Goal: Information Seeking & Learning: Learn about a topic

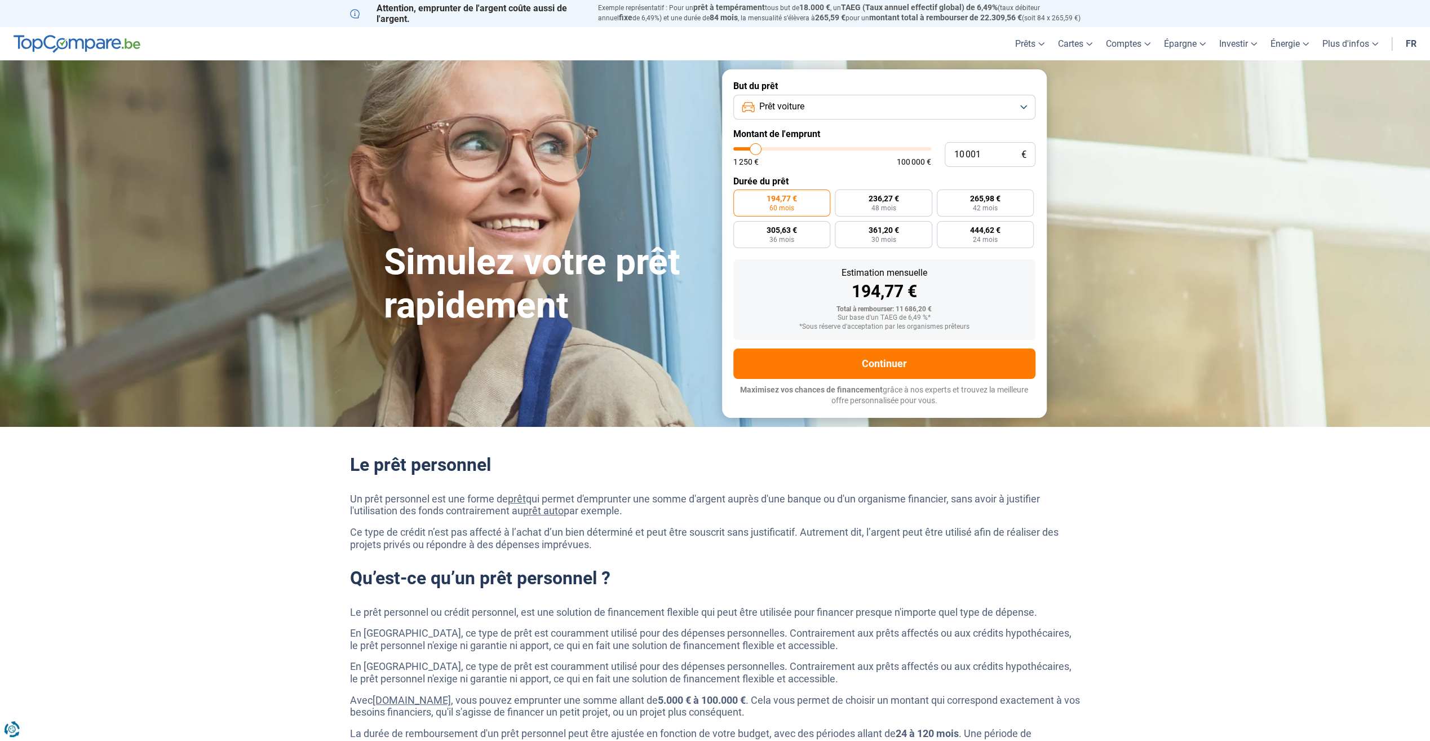
type input "7 250"
type input "7250"
type input "7 500"
type input "7500"
type input "7 750"
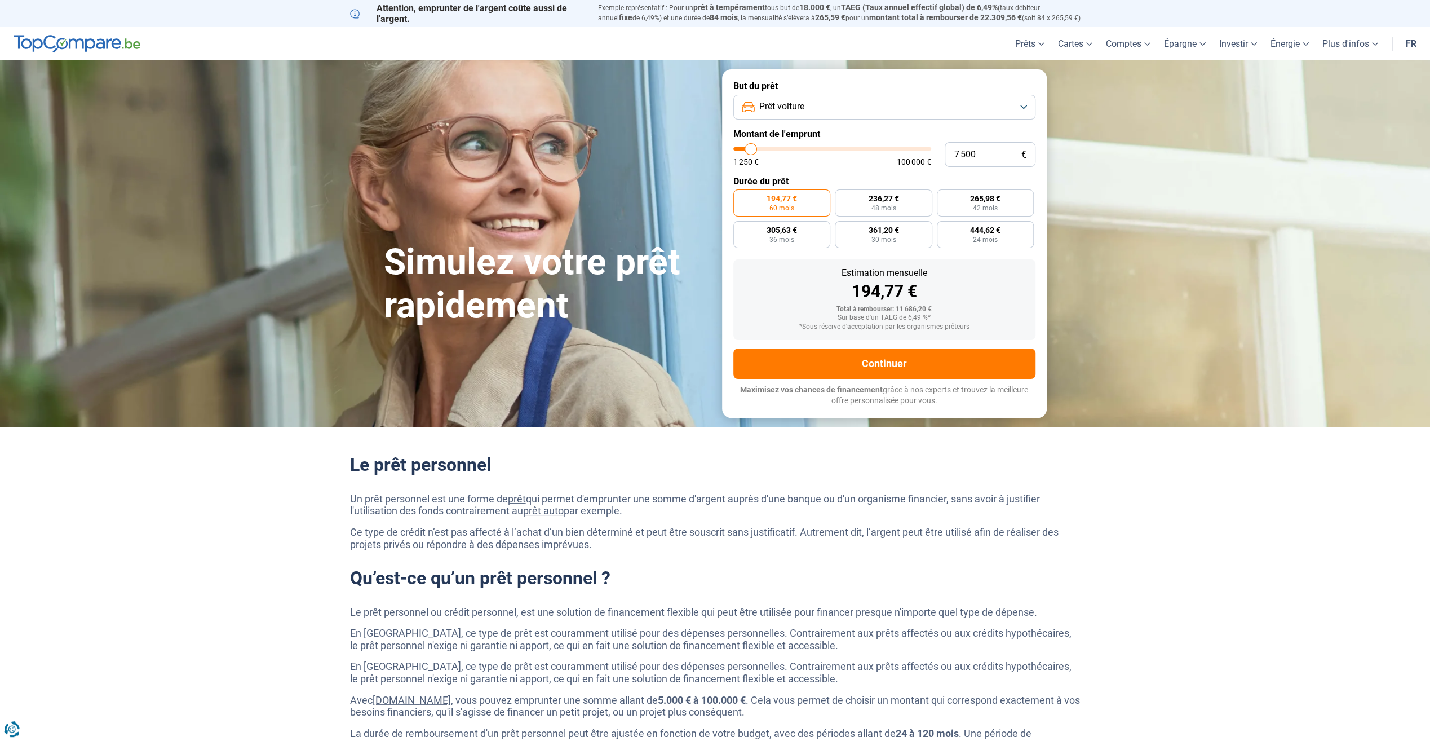
type input "7750"
type input "8 000"
type input "8000"
type input "8 250"
type input "8250"
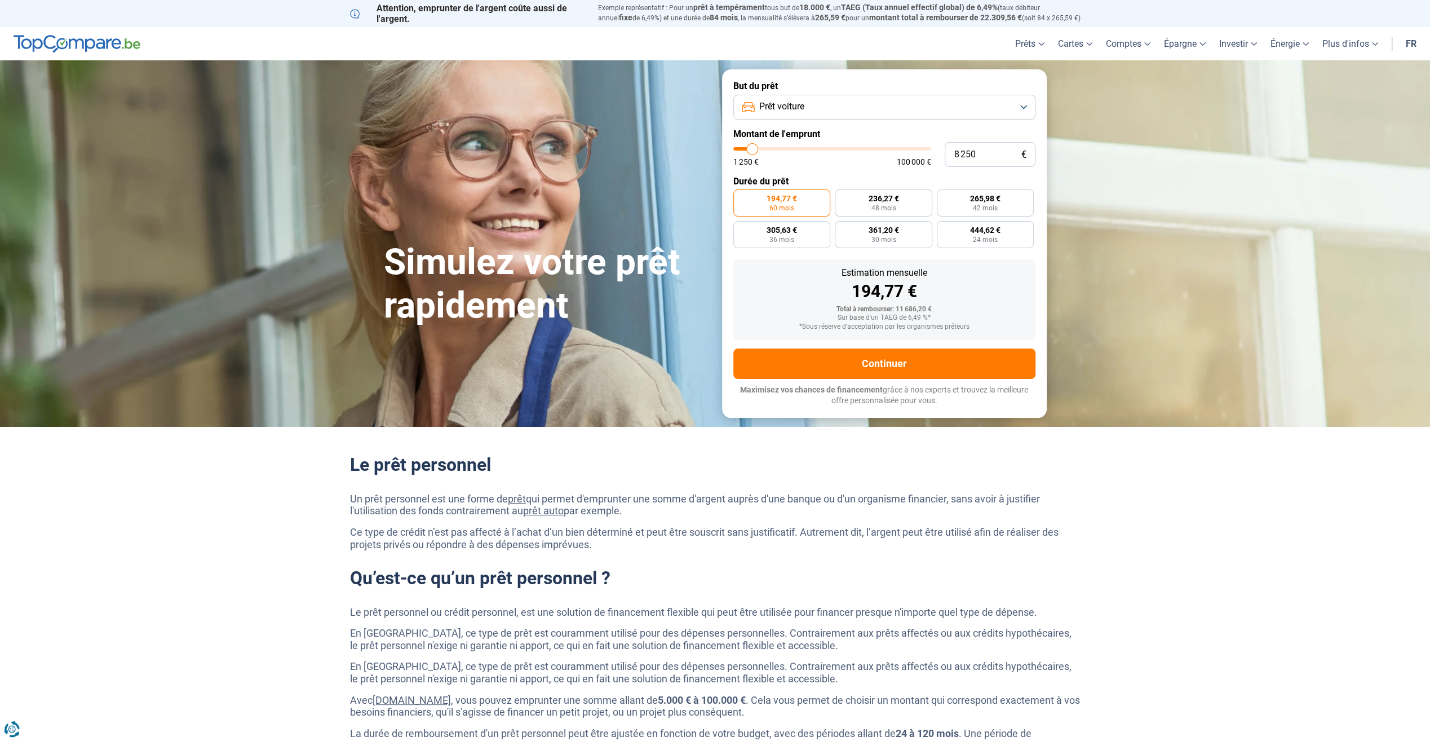
type input "8 500"
type input "8500"
type input "8 750"
type input "8750"
type input "9 500"
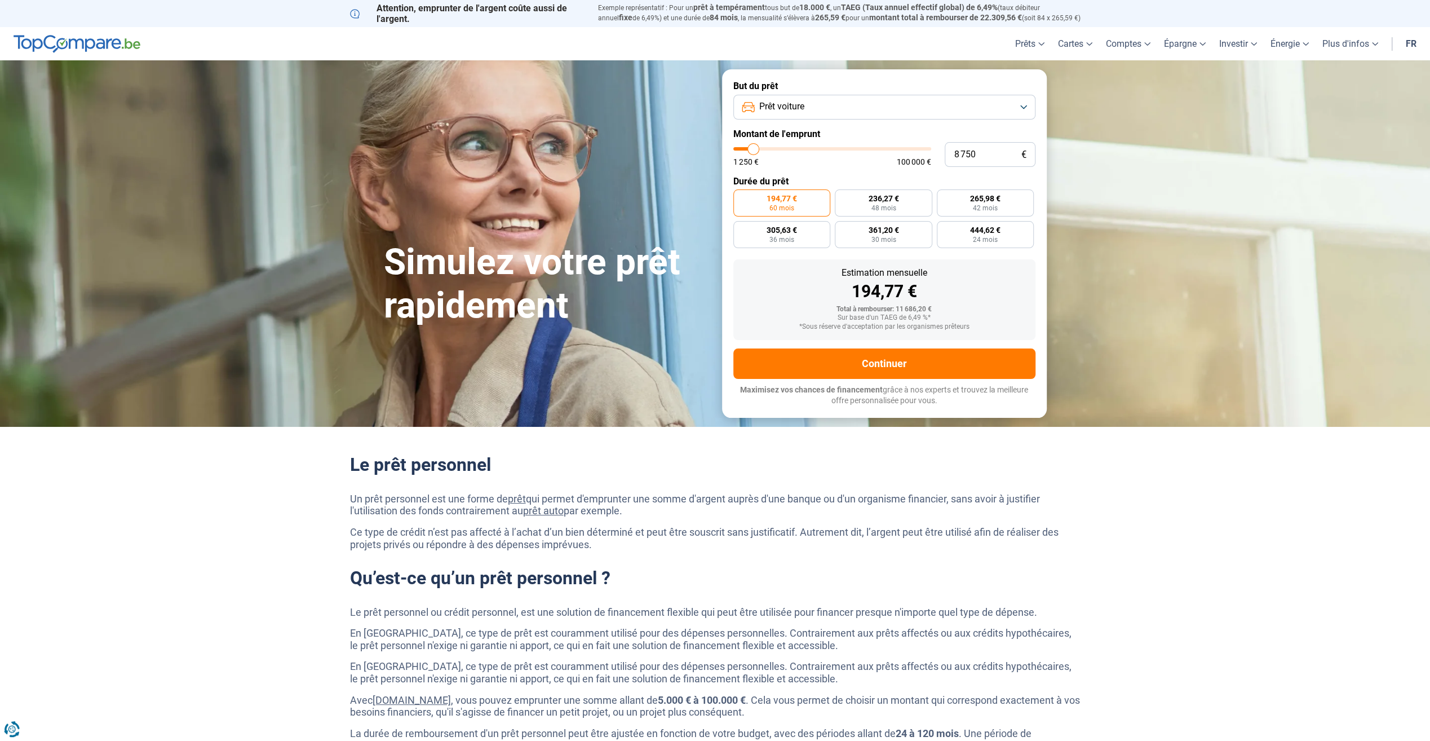
type input "9500"
type input "11 250"
type input "11250"
type input "13 250"
type input "13250"
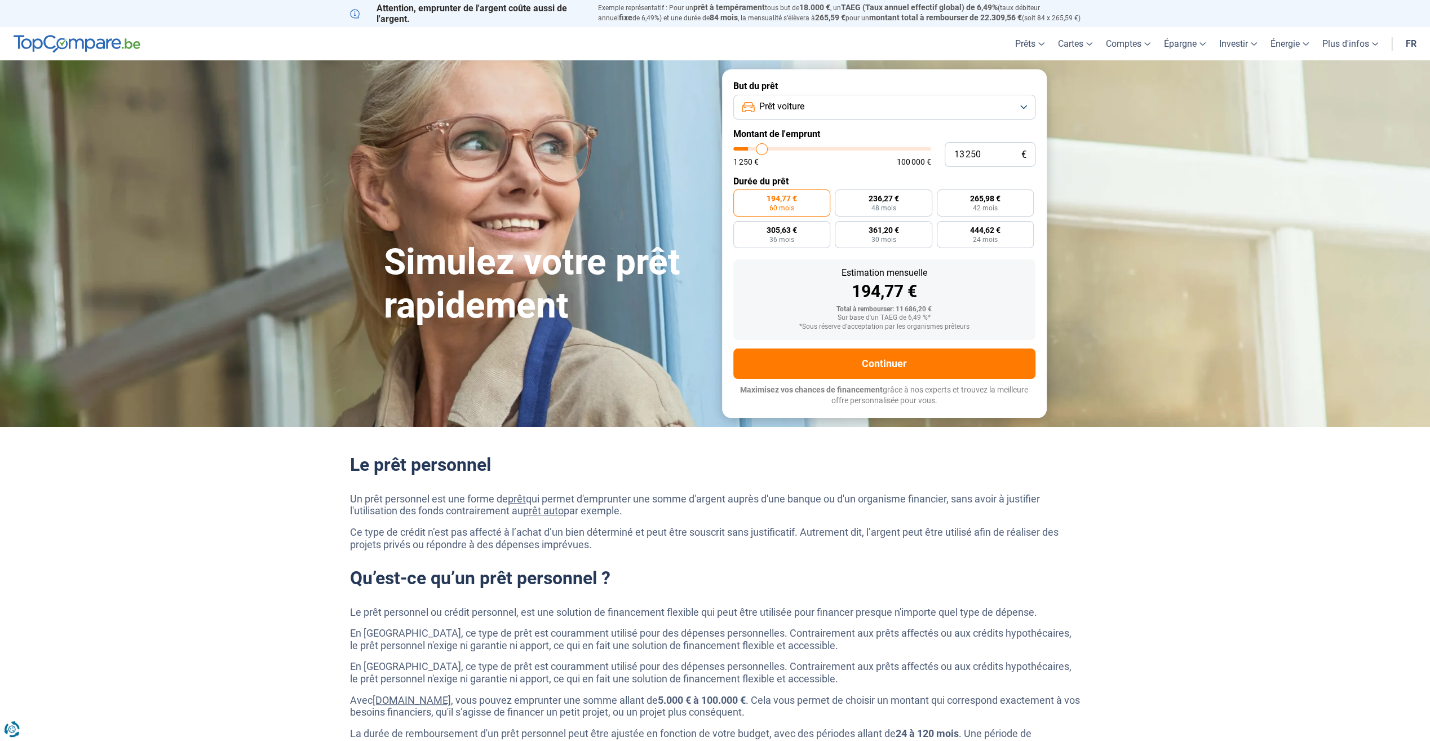
type input "15 250"
type input "15250"
type input "17 250"
type input "17250"
type input "19 000"
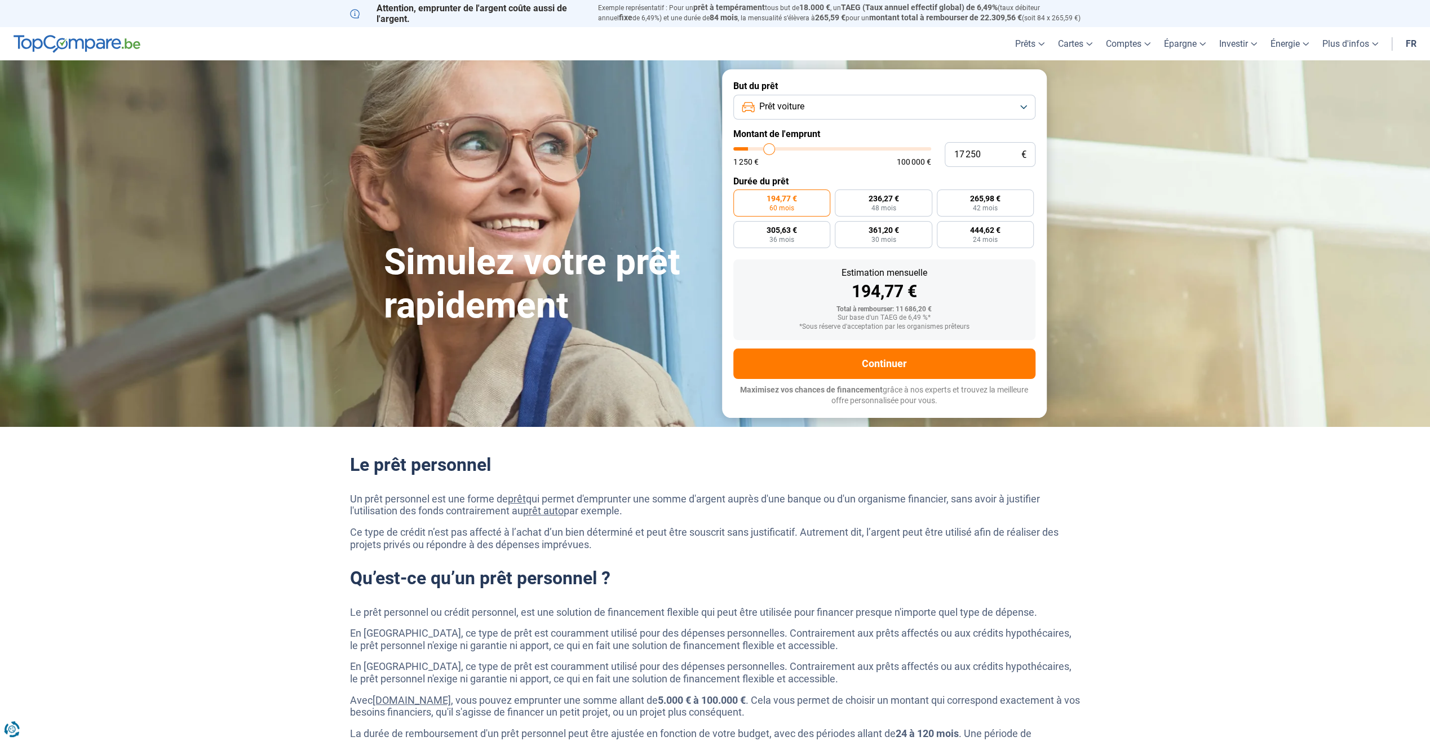
type input "19000"
type input "20 250"
type input "20250"
type input "20 750"
type input "20750"
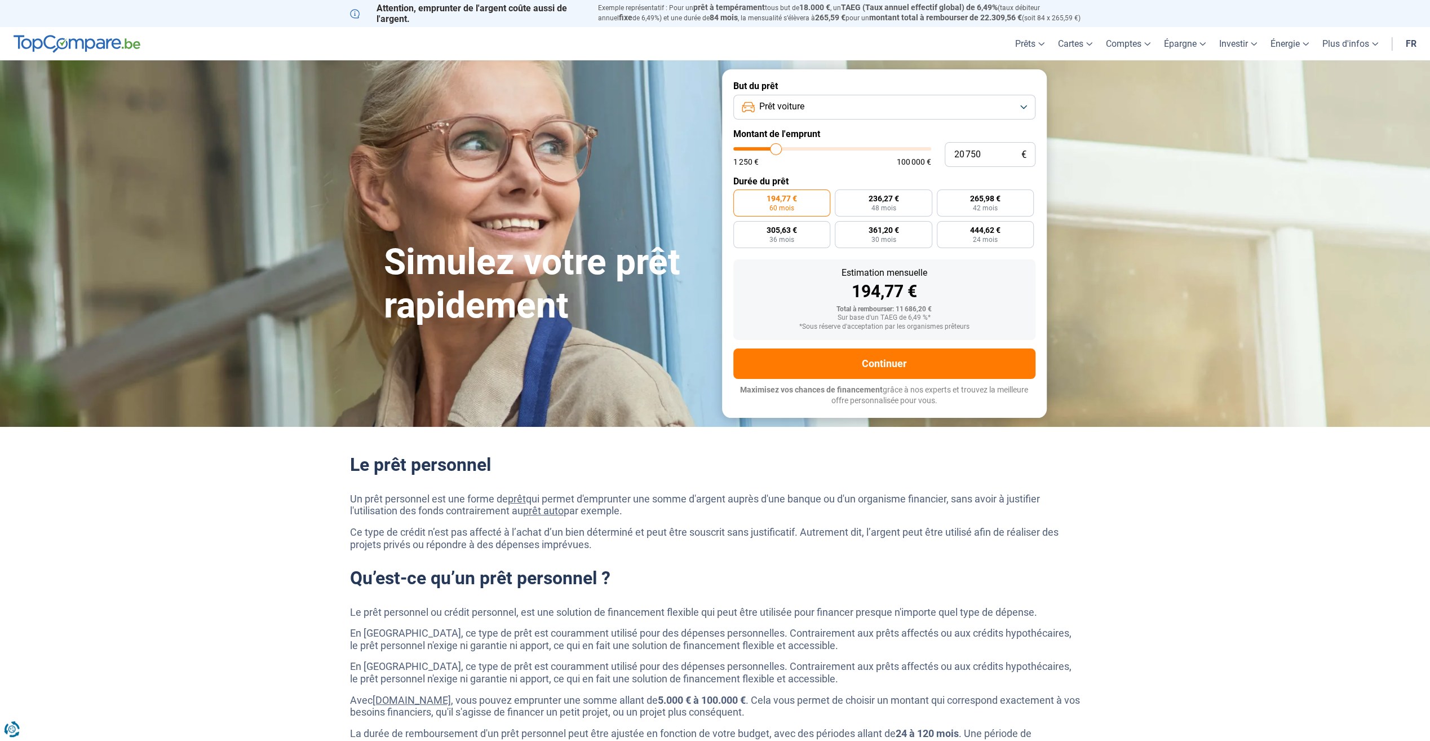
type input "22 500"
type input "22500"
type input "24 750"
type input "24750"
type input "29 750"
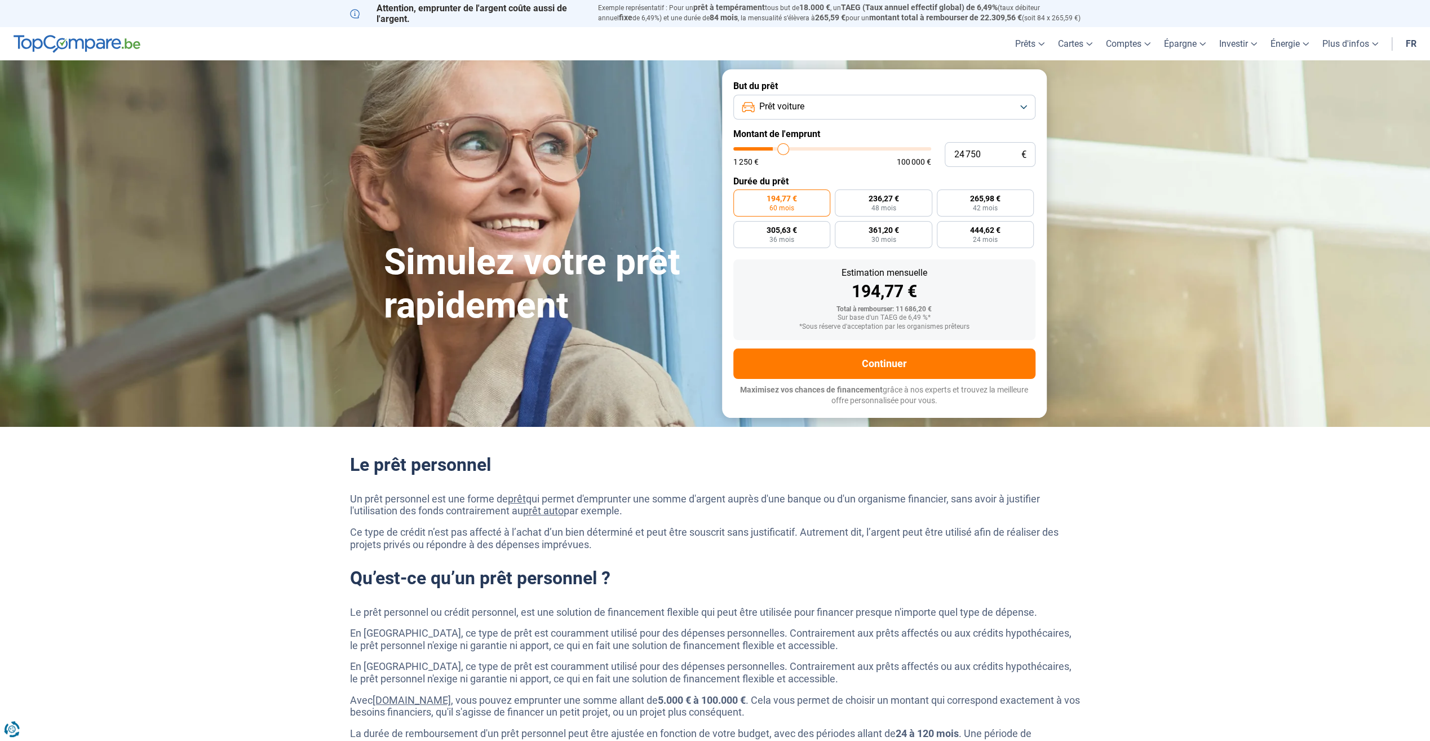
type input "29750"
type input "34 500"
type input "34500"
type input "39 250"
type input "39250"
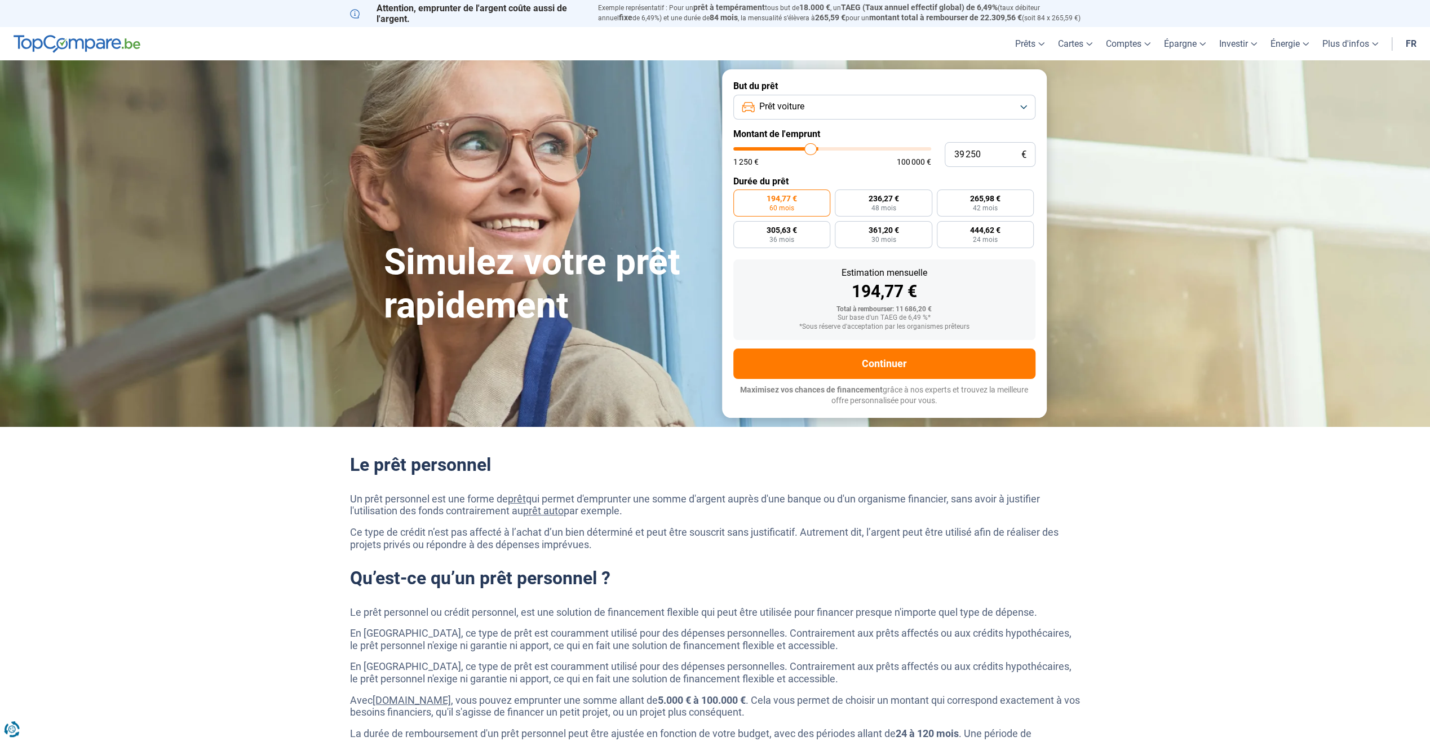
type input "43 500"
type input "43500"
type input "45 000"
type input "45000"
type input "46 750"
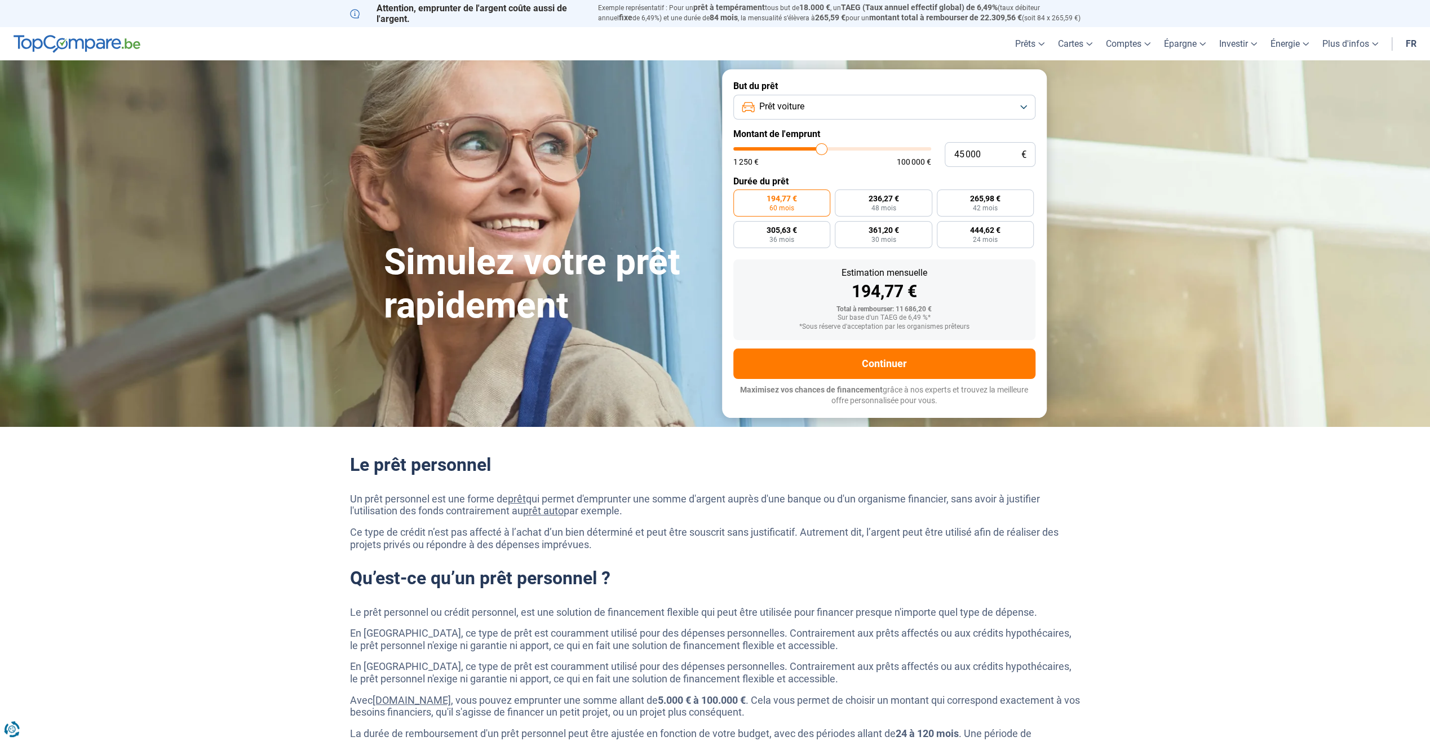
type input "46750"
type input "48 500"
type input "48500"
type input "50 250"
type input "50250"
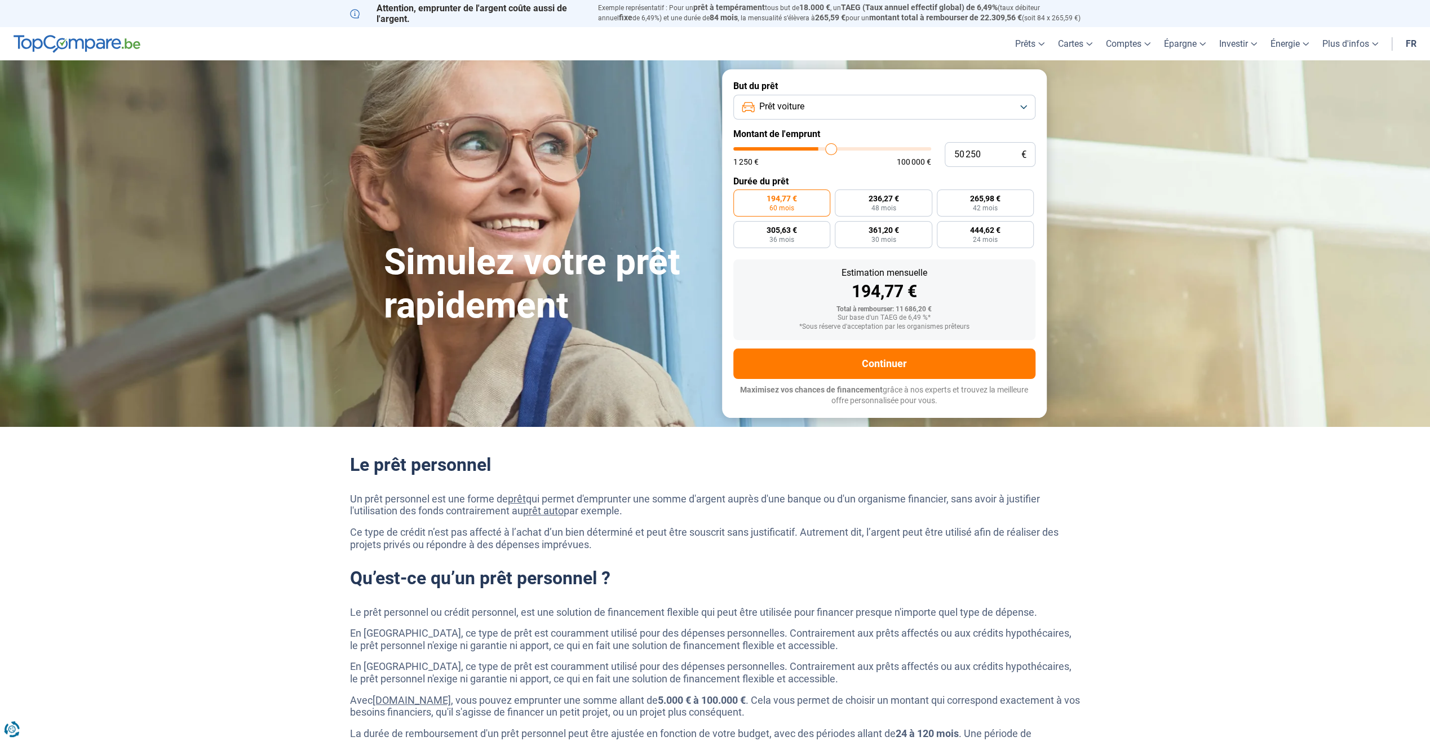
type input "52 750"
type input "52750"
type input "54 750"
type input "54750"
type input "56 500"
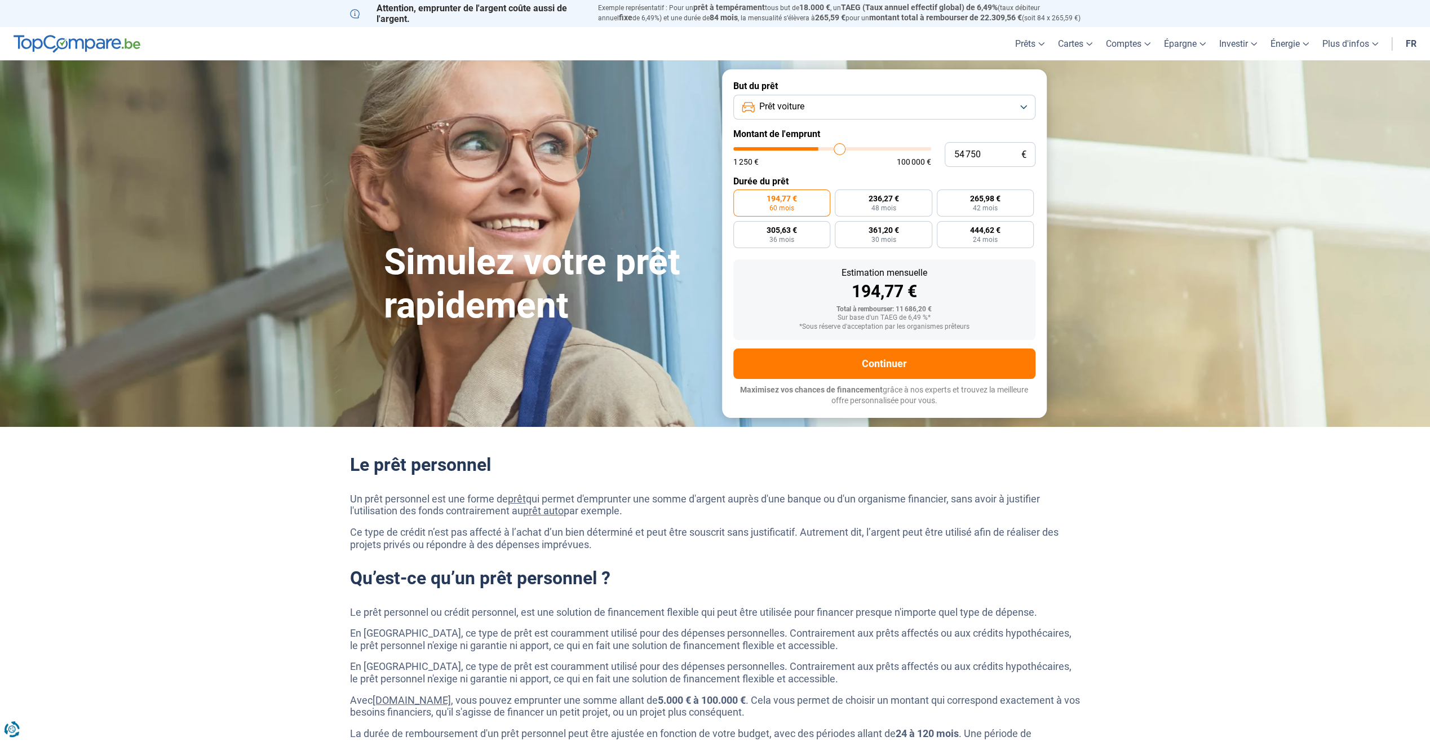
type input "56500"
type input "59 500"
type input "59500"
type input "62 750"
type input "62750"
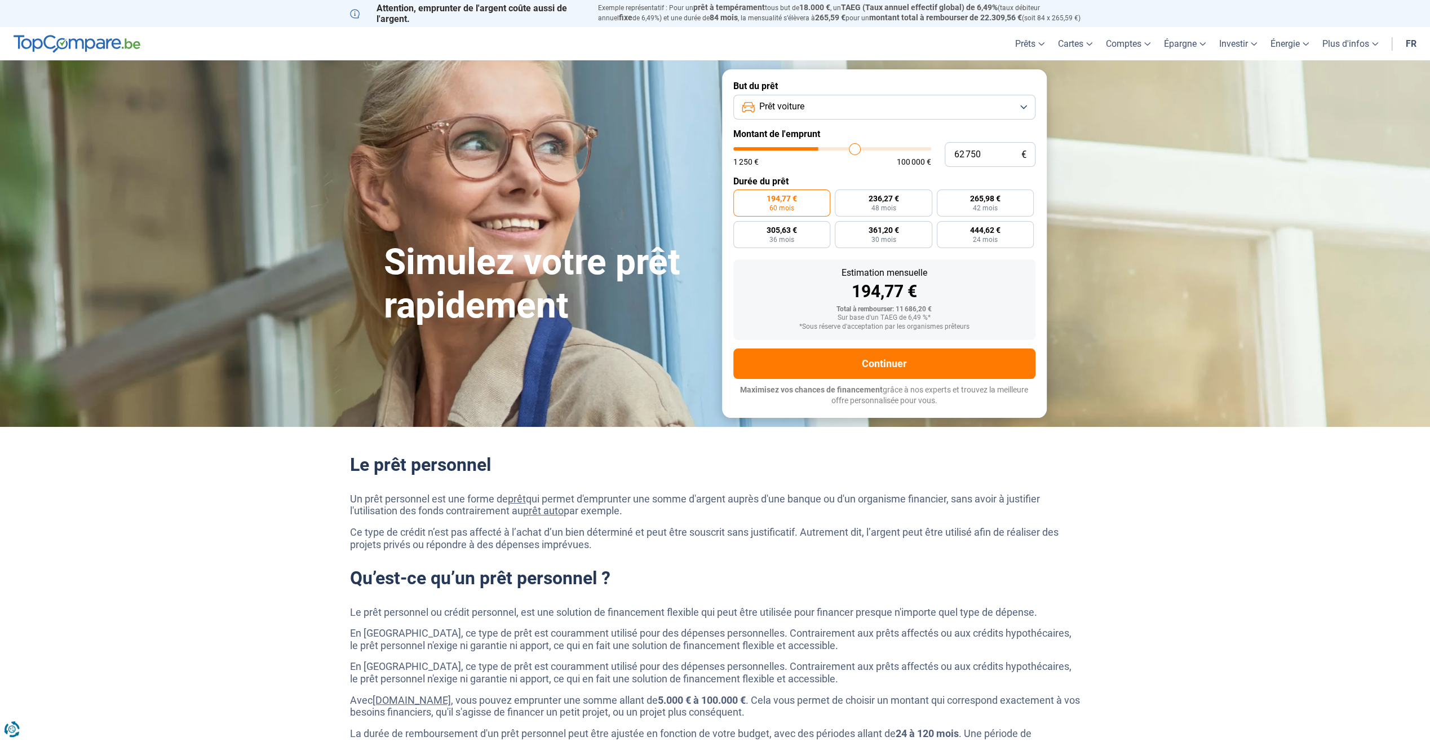
type input "66 500"
type input "66500"
type input "69 750"
type input "69750"
type input "73 000"
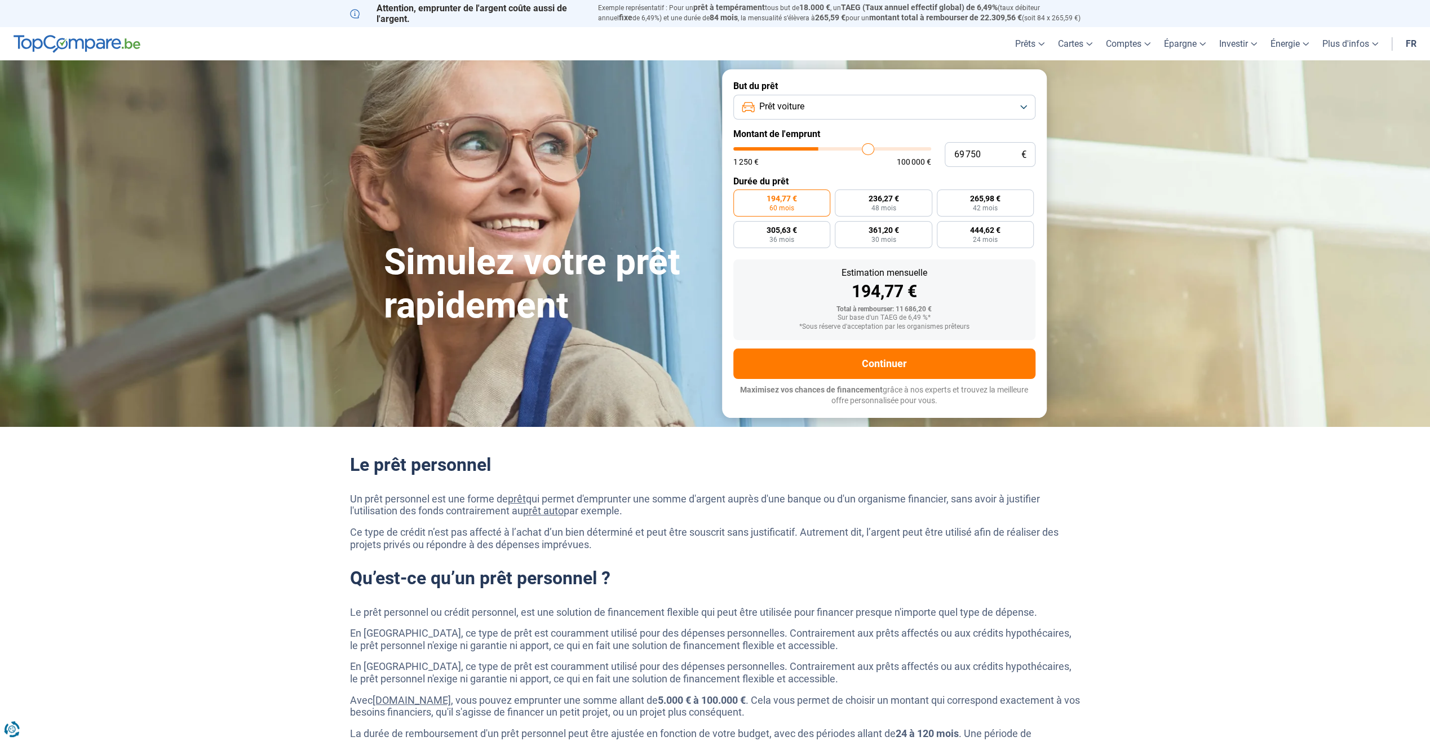
type input "73000"
type input "76 250"
type input "76250"
type input "83 250"
type input "83250"
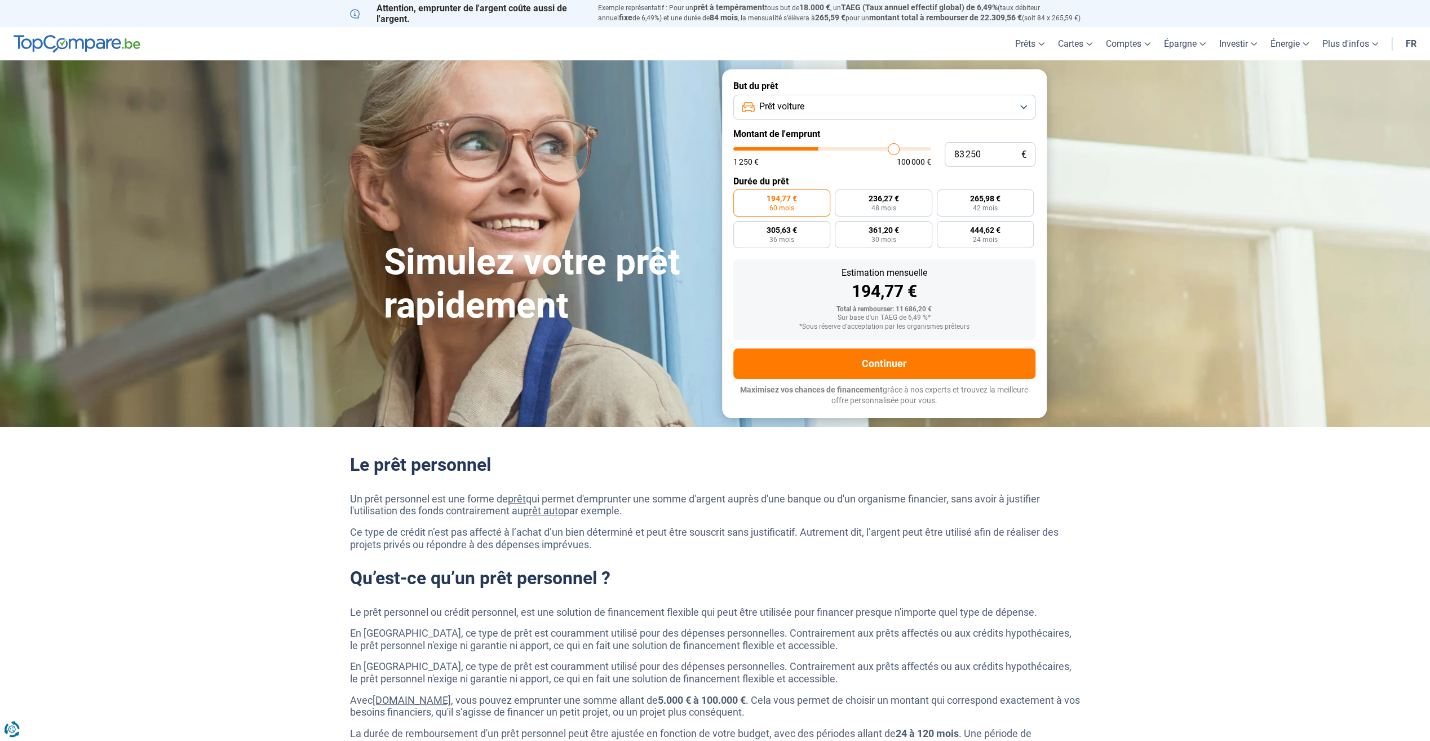
type input "88 500"
type input "88500"
type input "93 250"
type input "93250"
type input "98 000"
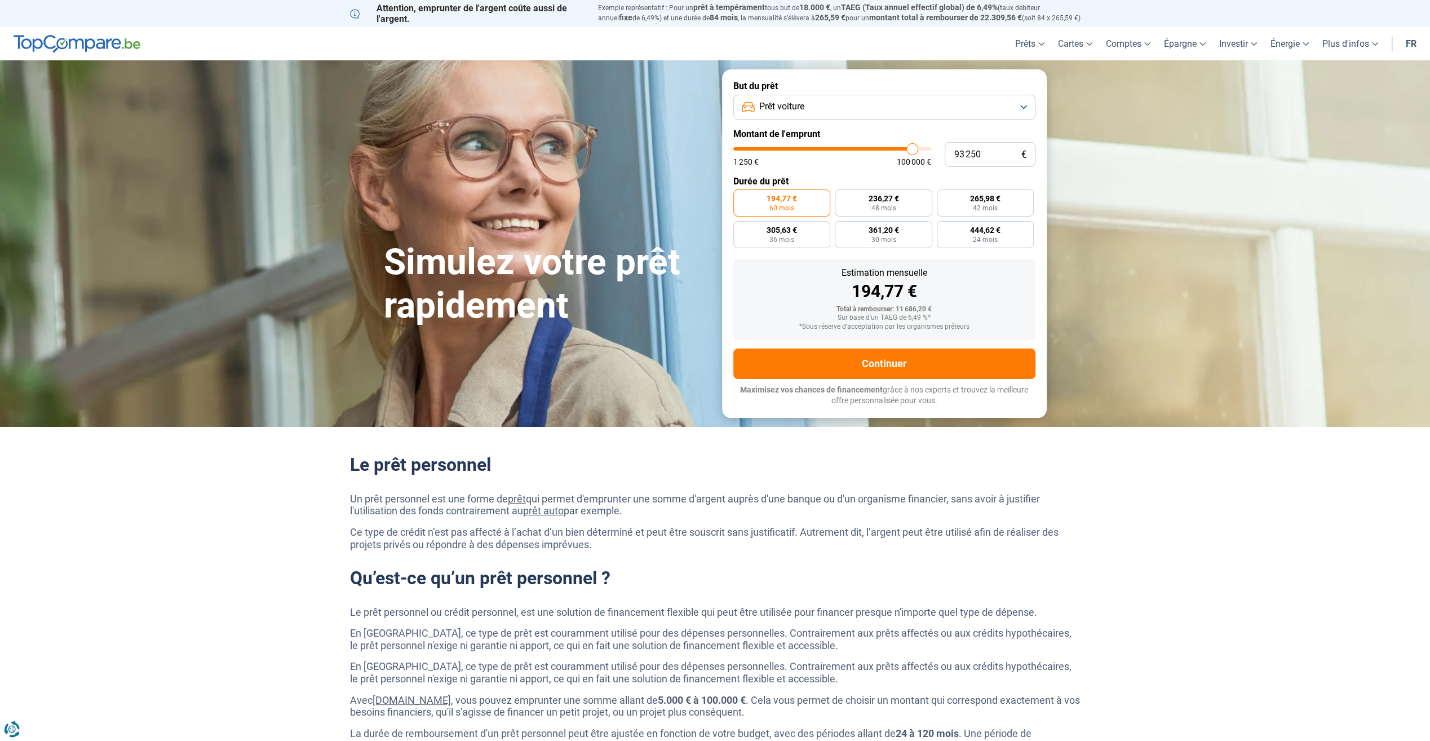
type input "98000"
type input "100 000"
type input "100000"
type input "99 750"
type input "99750"
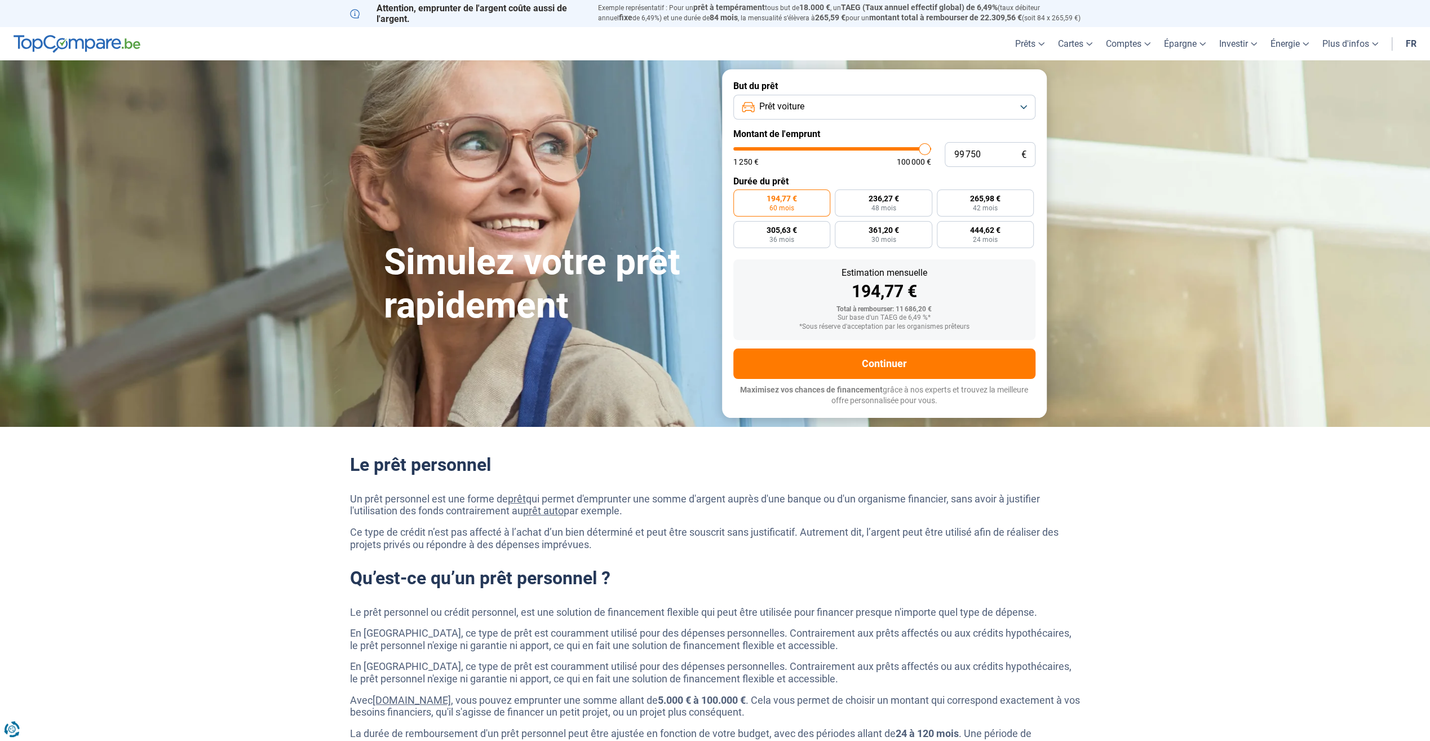
type input "96 250"
type input "96250"
type input "89 750"
type input "89750"
type input "86 250"
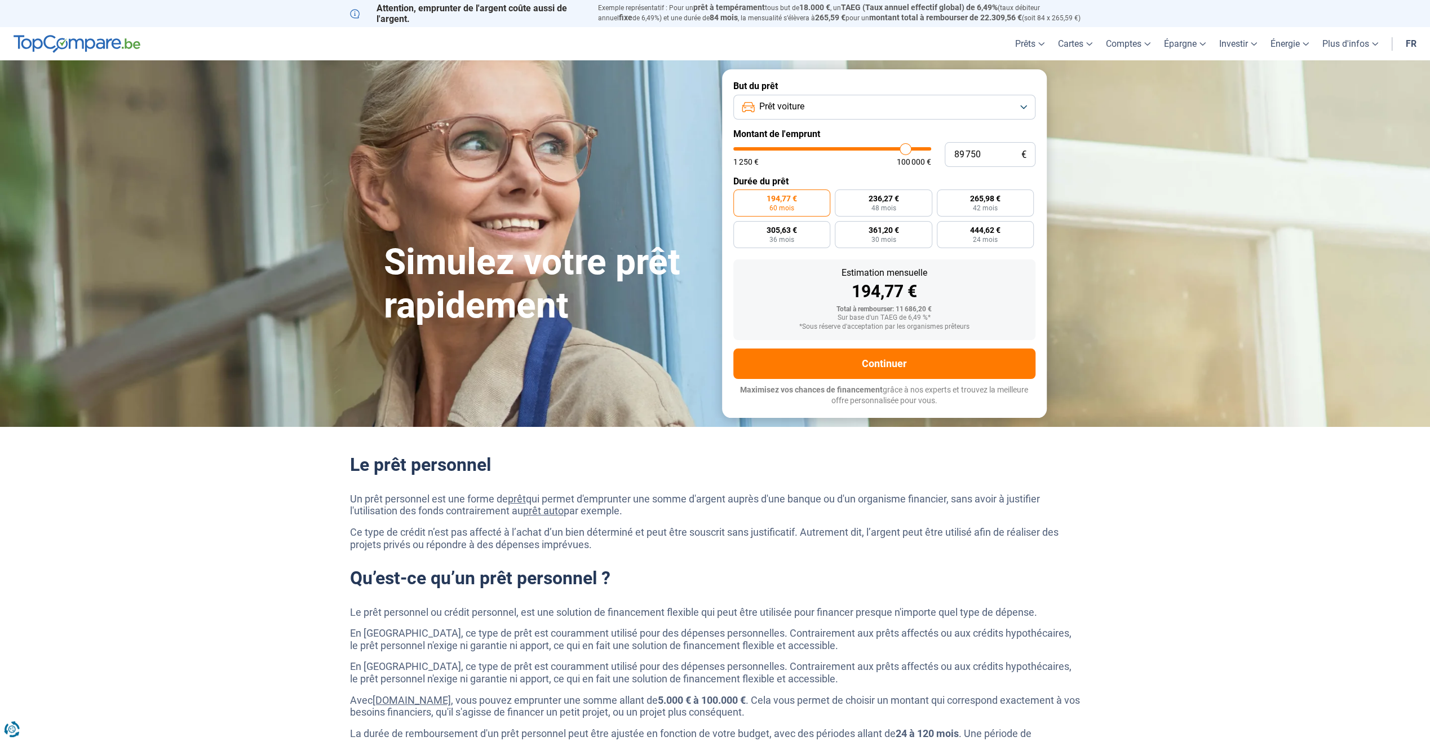
type input "86250"
type input "83 750"
type input "83750"
type input "82 500"
type input "82500"
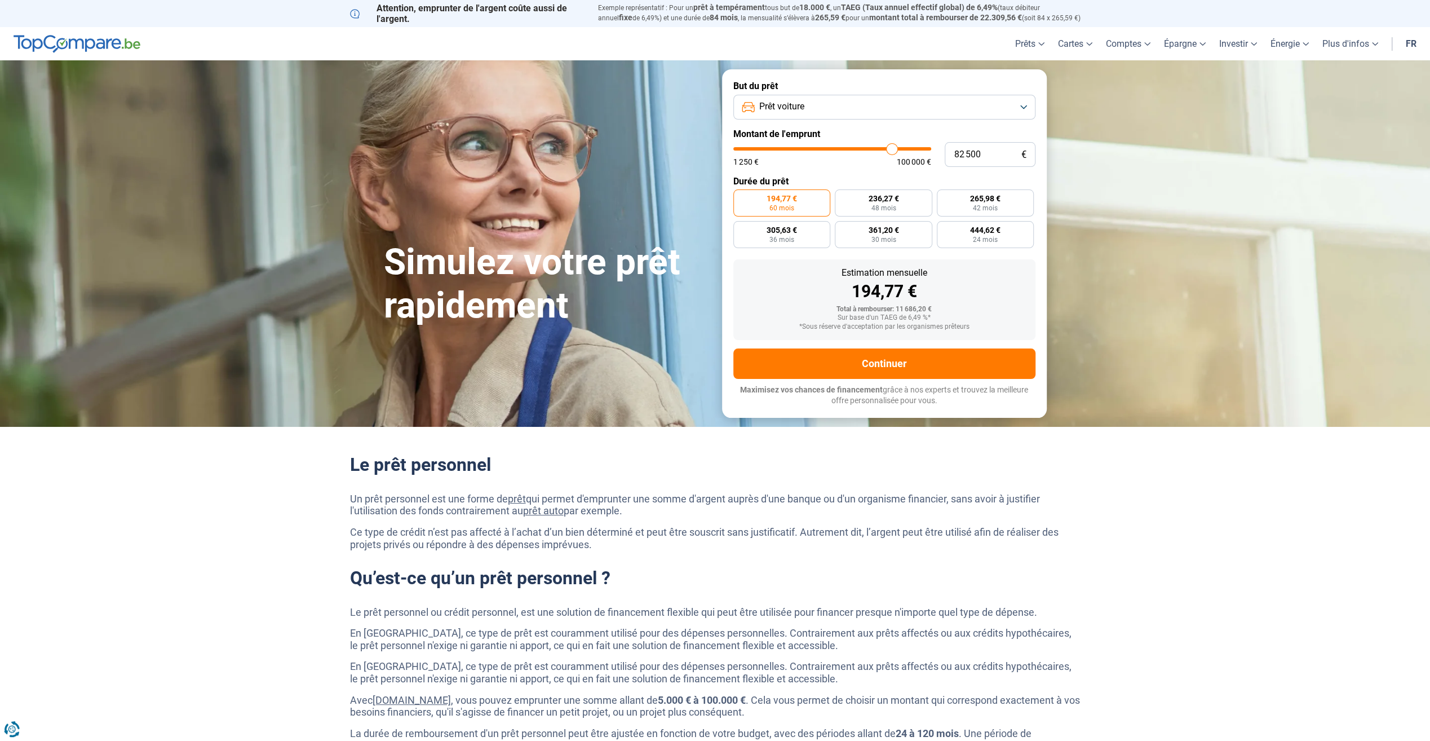
type input "81 000"
type input "81000"
type input "80 000"
type input "80000"
type input "78 500"
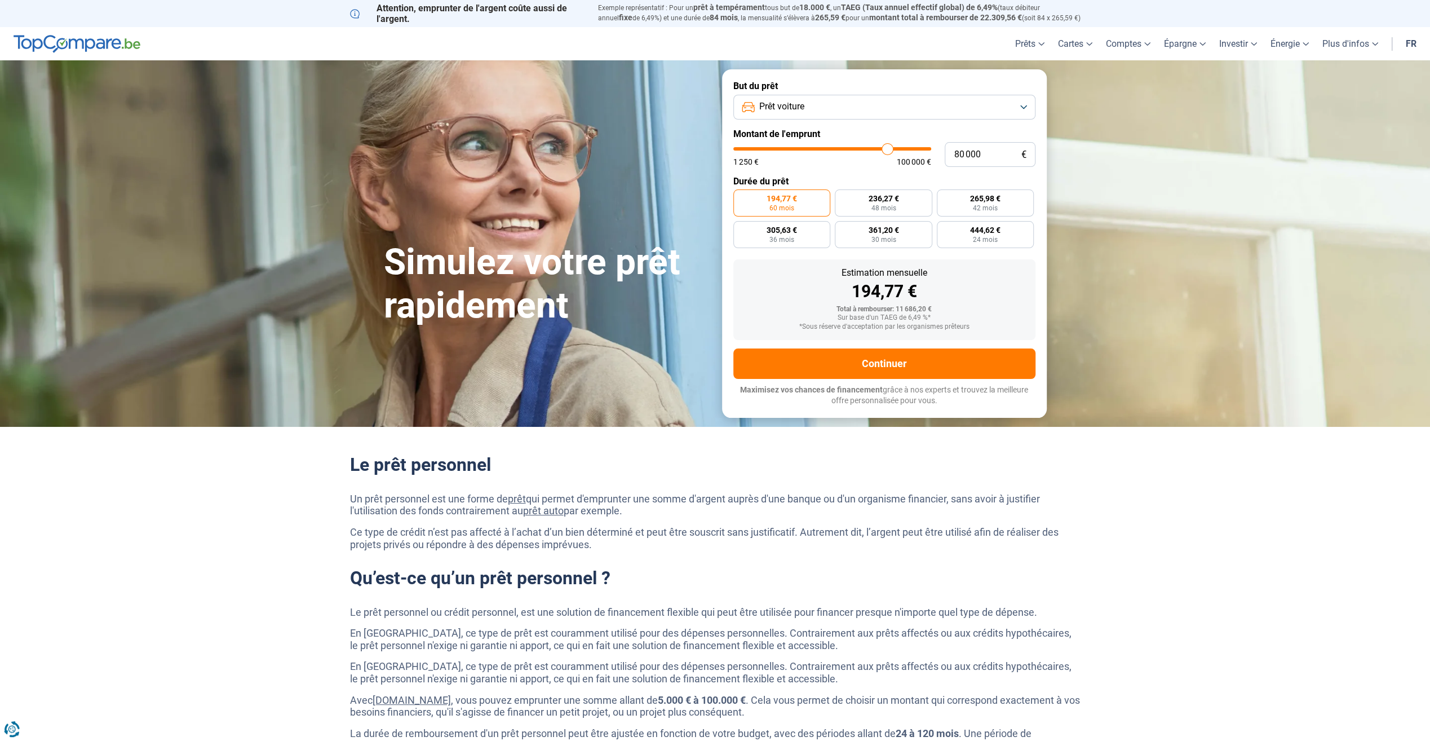
type input "78500"
type input "77 000"
type input "77000"
type input "75 250"
type input "75250"
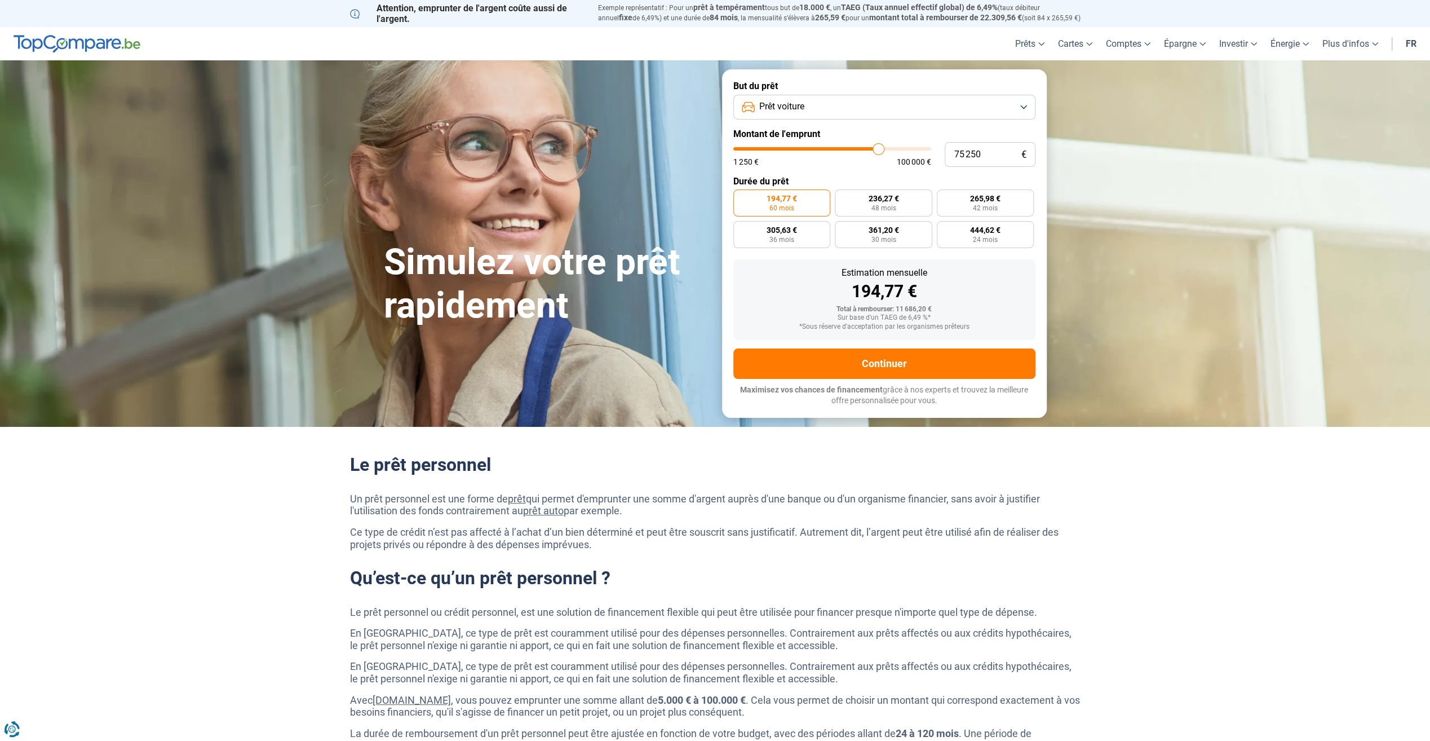
type input "72 500"
type input "72500"
type input "68 000"
drag, startPoint x: 752, startPoint y: 151, endPoint x: 799, endPoint y: 160, distance: 47.8
type input "60500"
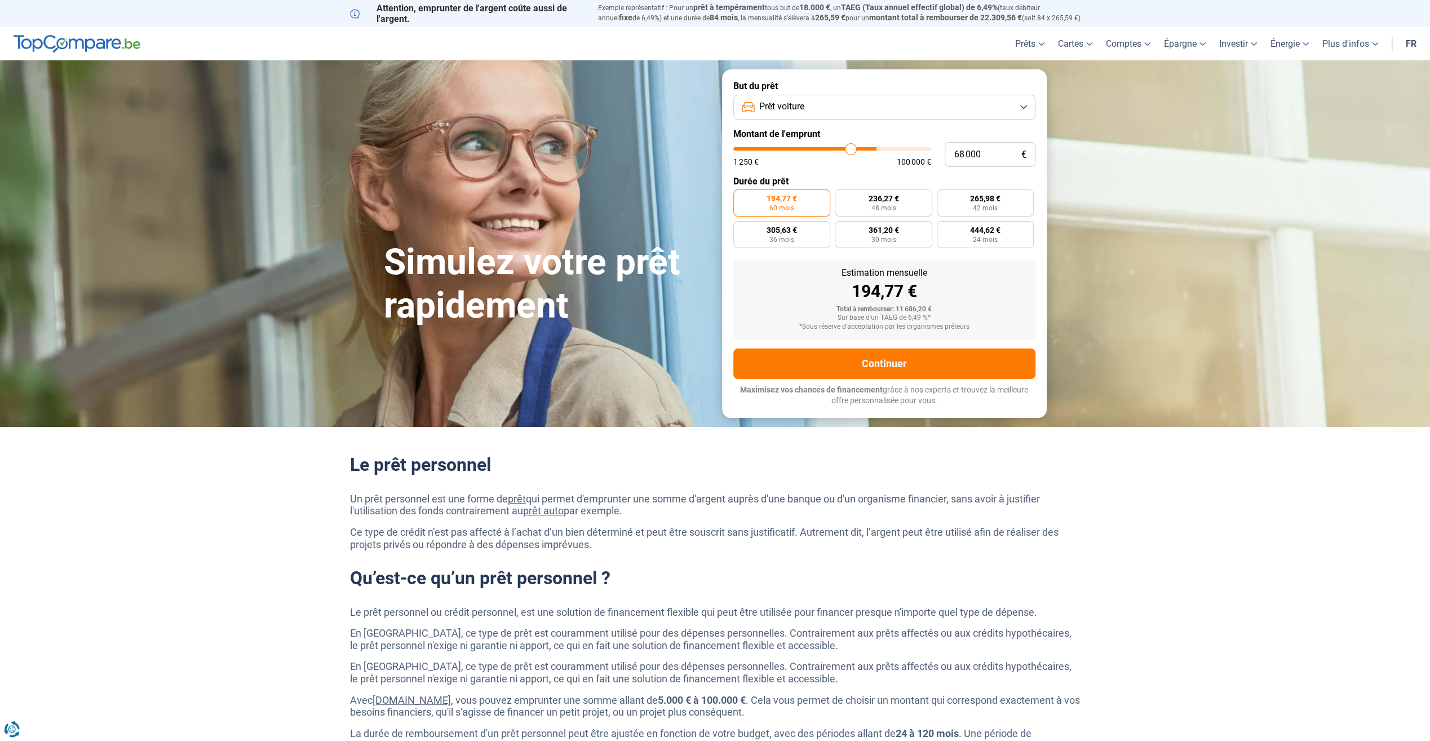
click at [850, 151] on input "range" at bounding box center [832, 148] width 198 height 3
type input "60 500"
radio input "false"
